Goal: Information Seeking & Learning: Learn about a topic

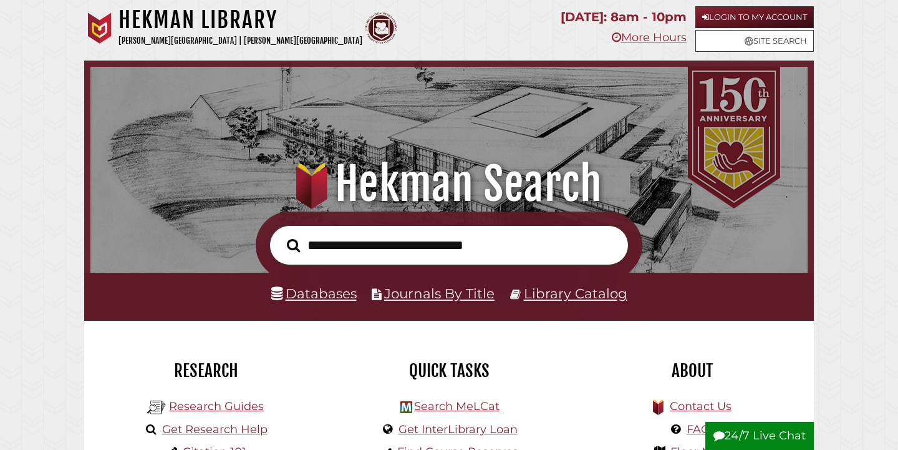
scroll to position [237, 711]
click at [324, 293] on link "Databases" at bounding box center [313, 293] width 85 height 16
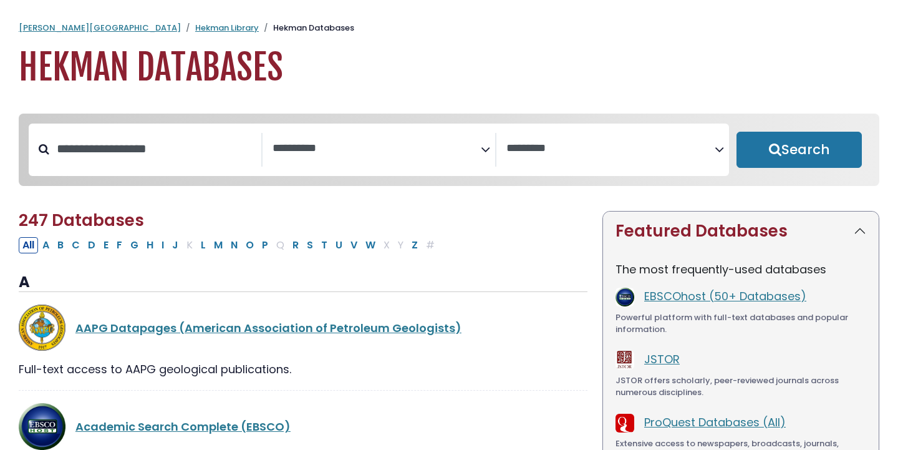
select select "Database Subject Filter"
select select "Database Vendors Filter"
click at [429, 150] on textarea "Search" at bounding box center [377, 148] width 208 height 13
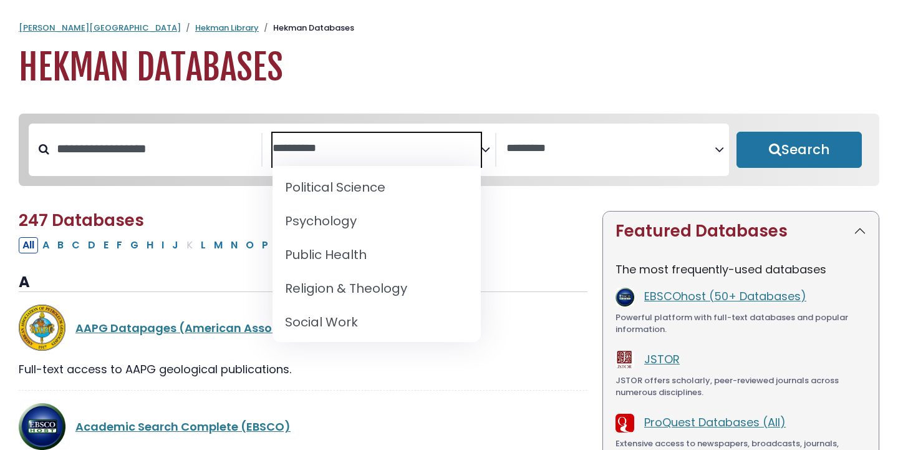
scroll to position [1118, 0]
select select "*****"
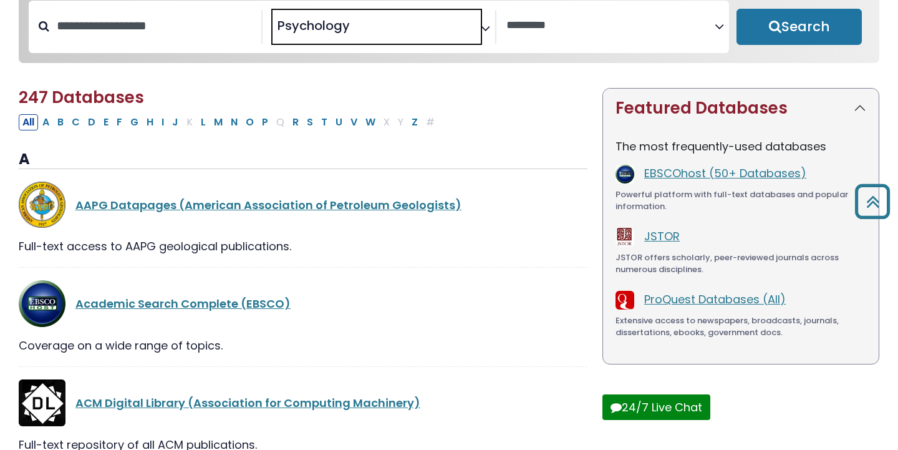
scroll to position [120, 0]
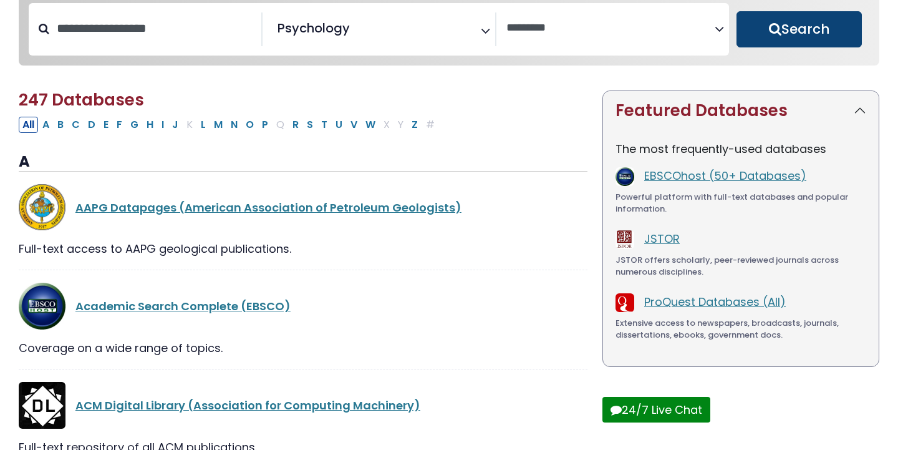
click at [760, 41] on button "Search" at bounding box center [799, 29] width 125 height 36
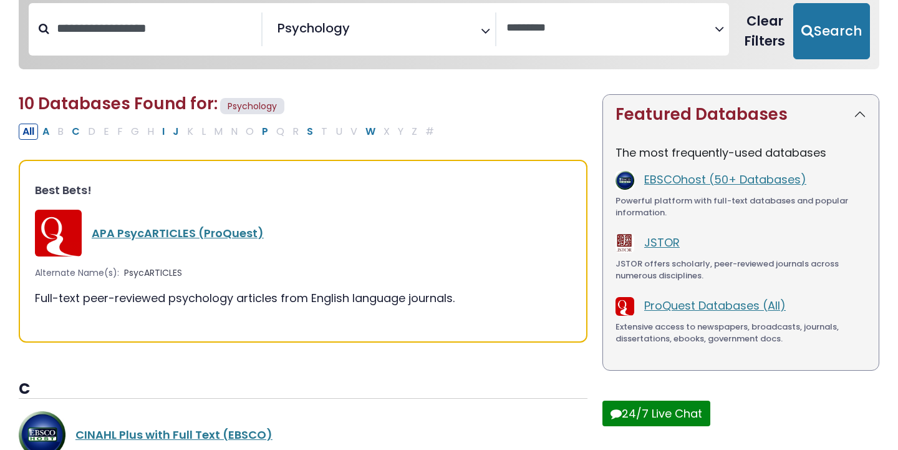
select select "Database Vendors Filter"
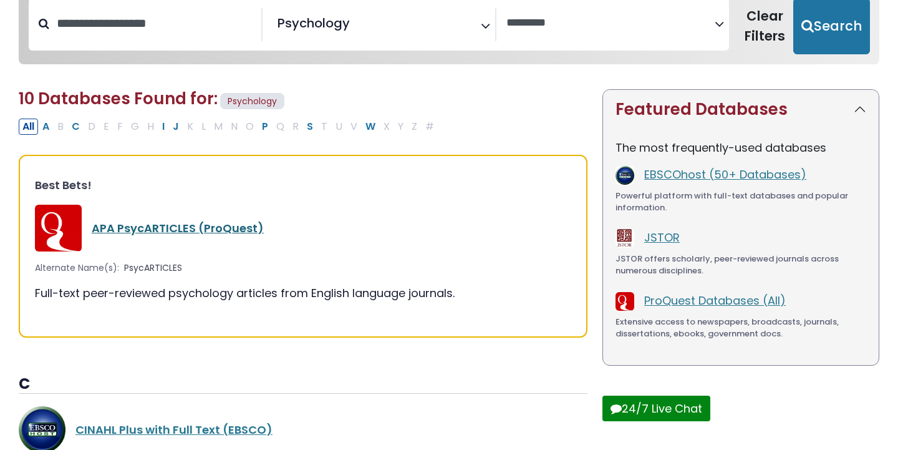
click at [233, 231] on link "APA PsycARTICLES (ProQuest)" at bounding box center [178, 228] width 172 height 16
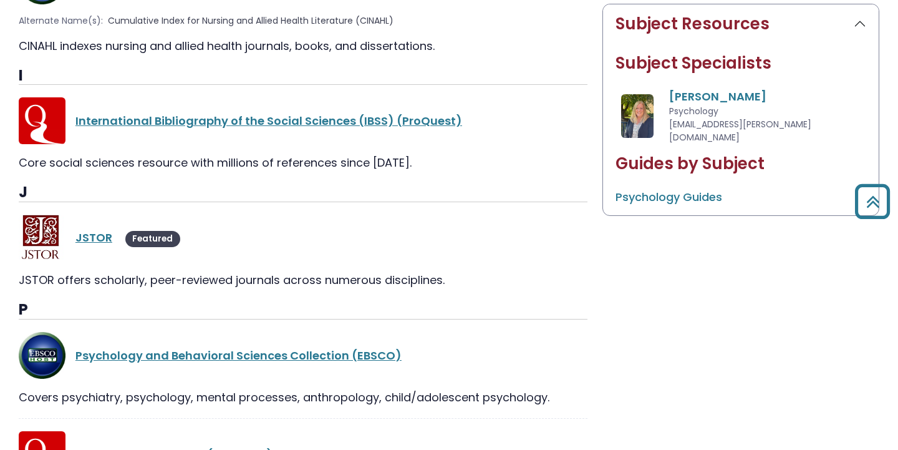
scroll to position [576, 0]
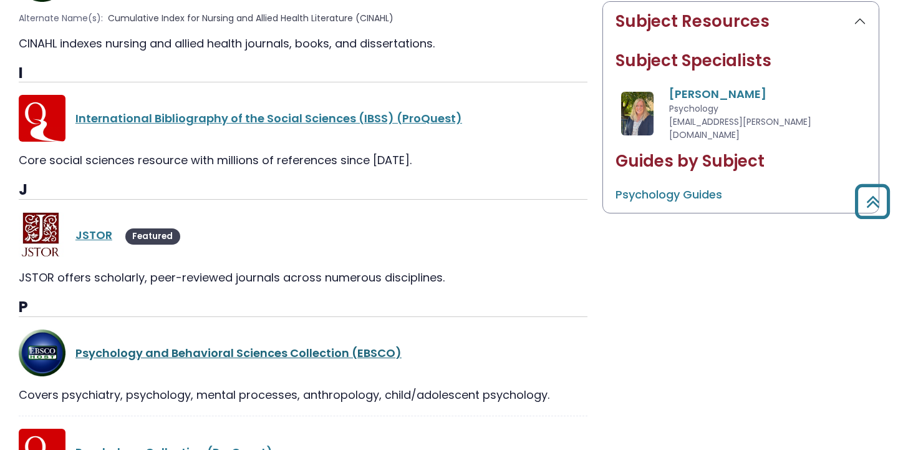
click at [249, 352] on link "Psychology and Behavioral Sciences Collection (EBSCO)" at bounding box center [238, 353] width 326 height 16
